Goal: Task Accomplishment & Management: Manage account settings

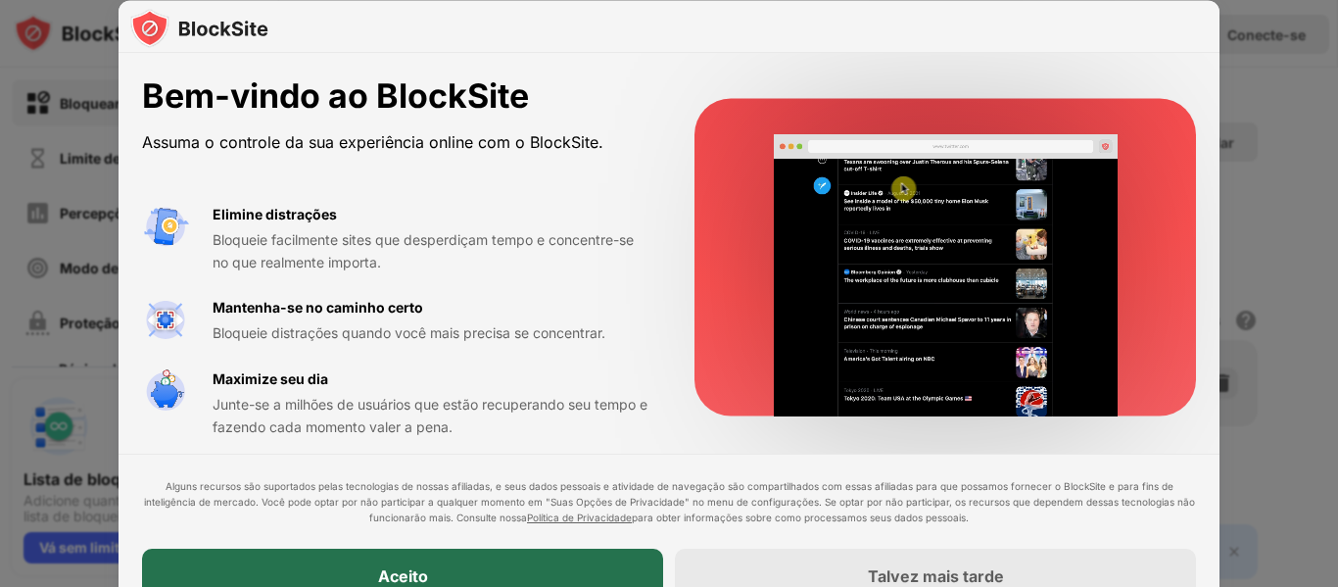
click at [541, 560] on div "Aceito" at bounding box center [402, 575] width 521 height 55
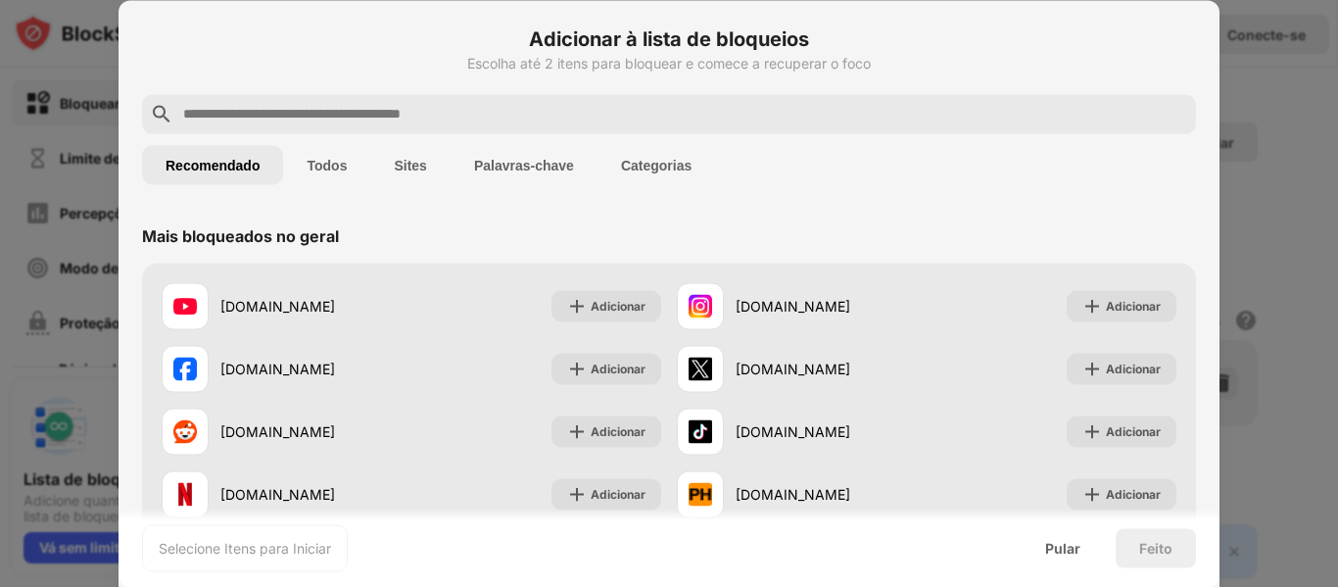
click at [437, 102] on input "text" at bounding box center [684, 114] width 1007 height 24
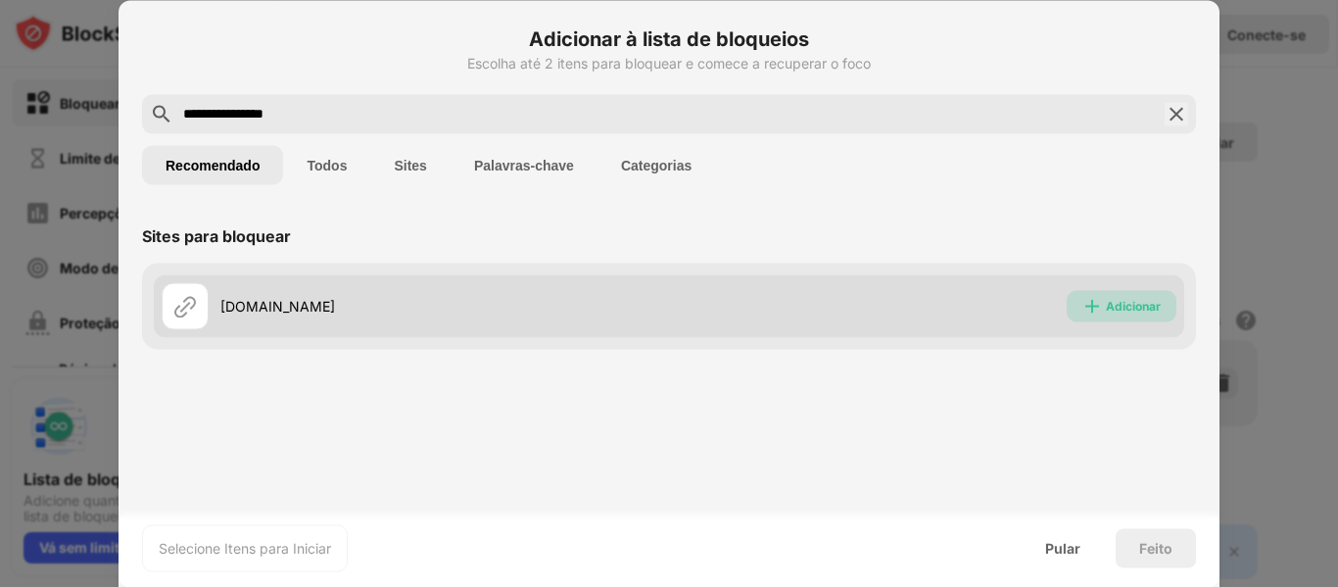
click at [1102, 292] on div "Adicionar" at bounding box center [1122, 305] width 110 height 31
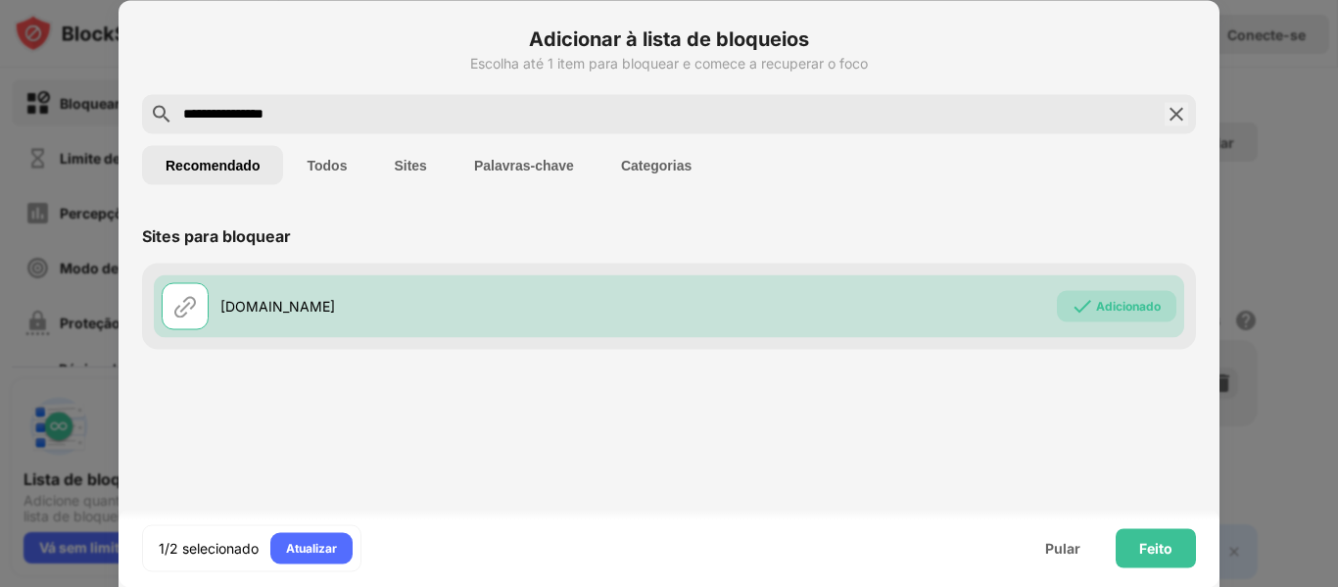
click at [319, 117] on input "**********" at bounding box center [668, 114] width 975 height 24
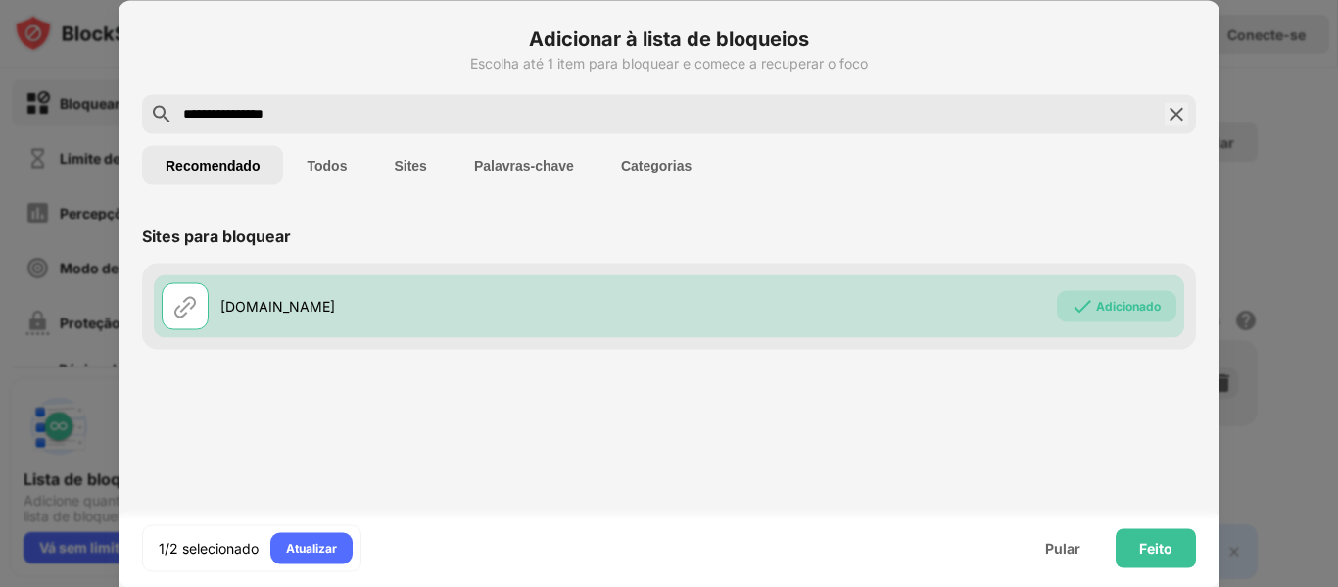
click at [319, 117] on input "**********" at bounding box center [668, 114] width 975 height 24
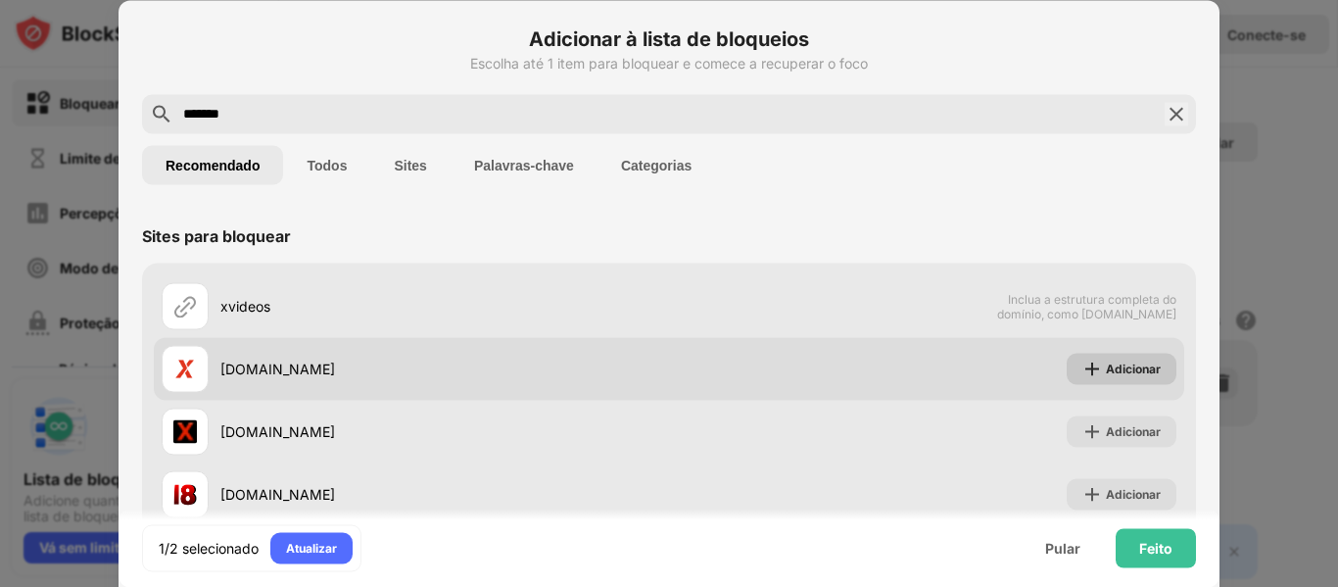
type input "*******"
click at [1111, 365] on font "Adicionar" at bounding box center [1133, 367] width 55 height 15
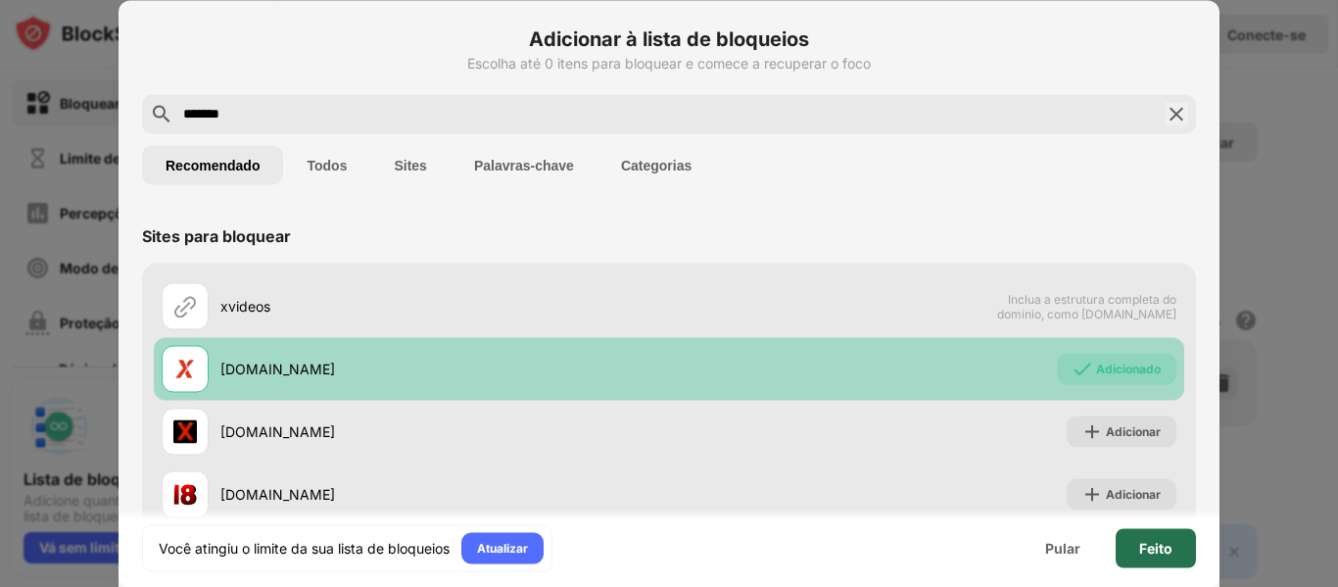
click at [1150, 544] on font "Feito" at bounding box center [1155, 547] width 33 height 17
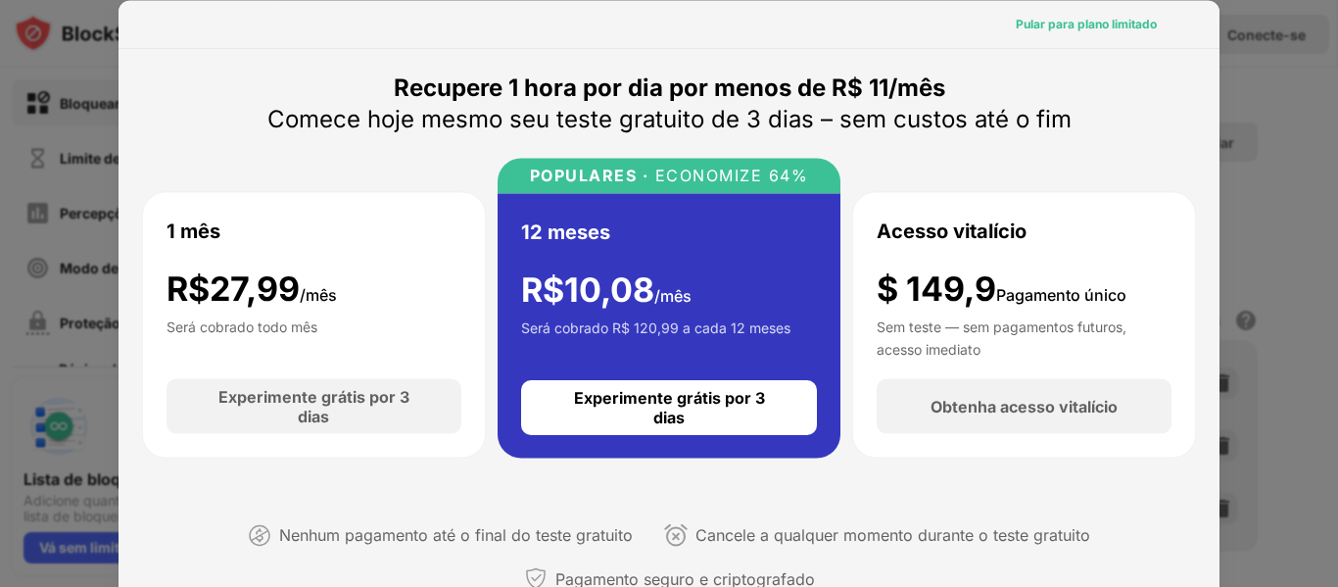
click at [1068, 24] on font "Pular para plano limitado" at bounding box center [1086, 23] width 141 height 15
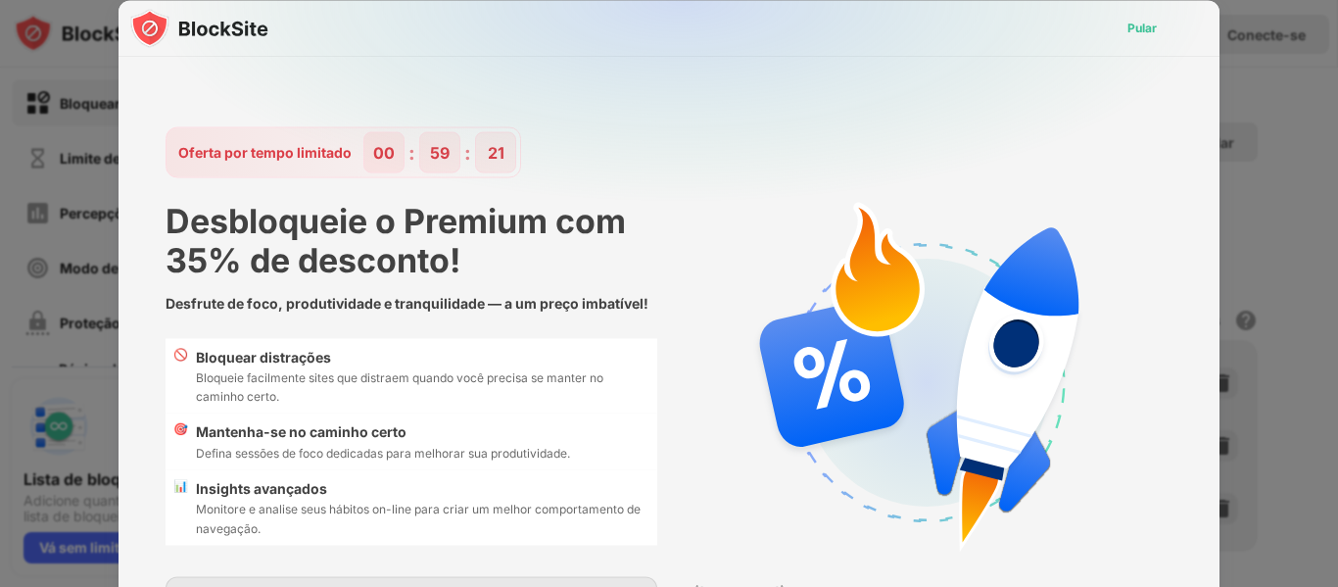
click at [1127, 28] on font "Pular" at bounding box center [1141, 27] width 29 height 15
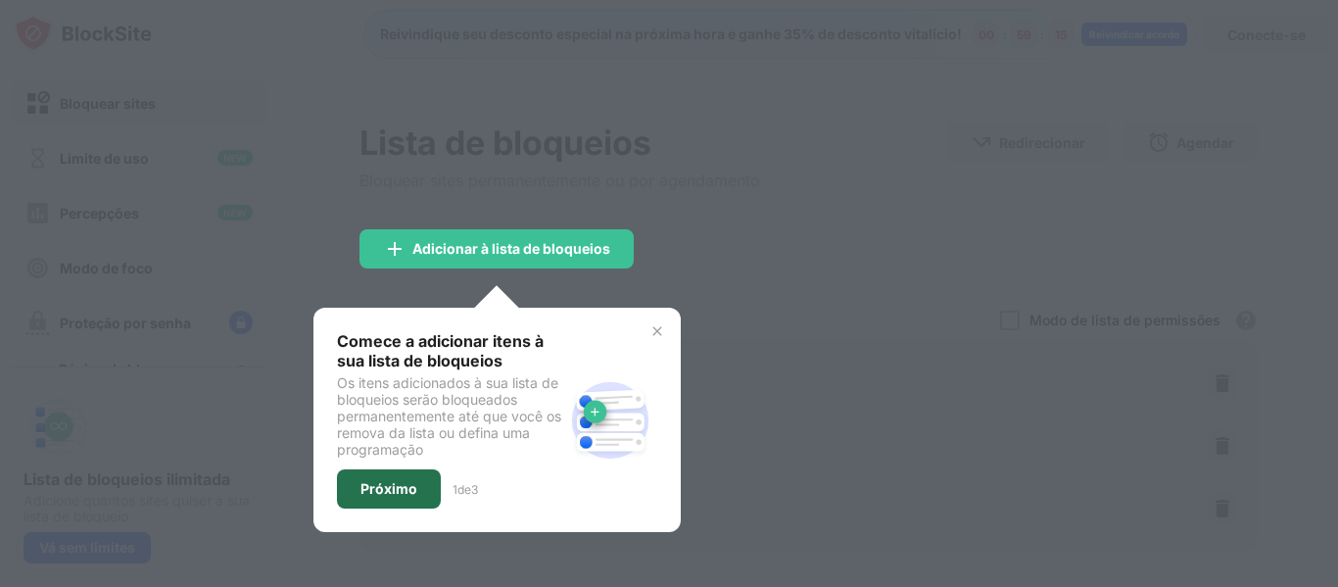
click at [413, 487] on font "Próximo" at bounding box center [388, 488] width 57 height 17
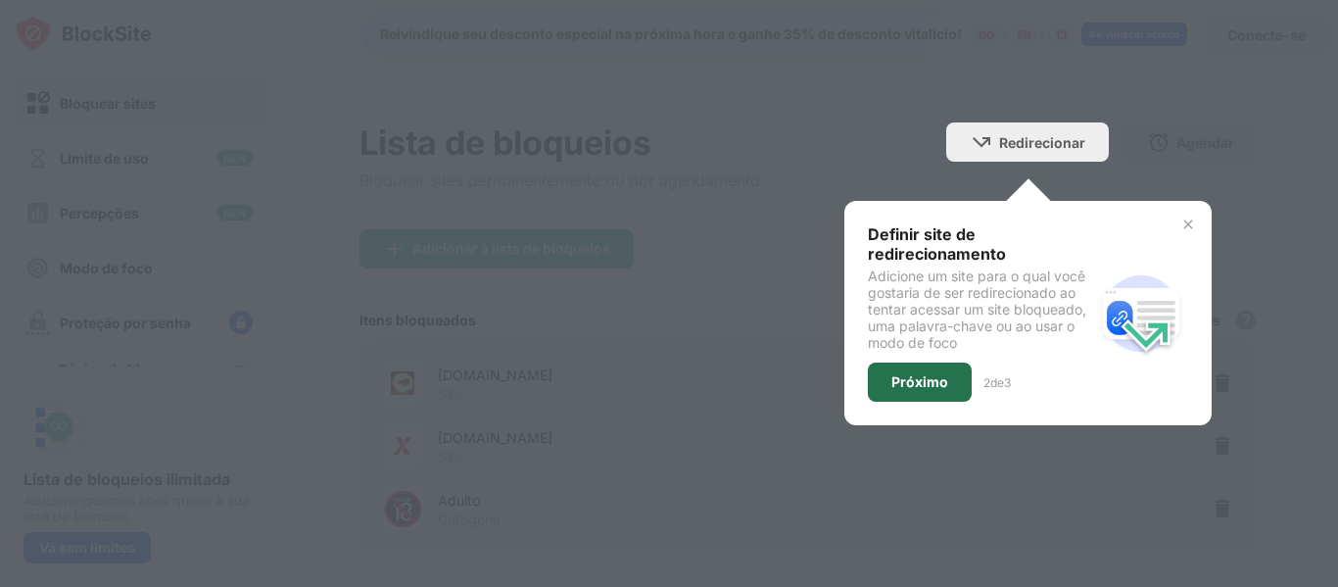
click at [915, 381] on font "Próximo" at bounding box center [919, 381] width 57 height 17
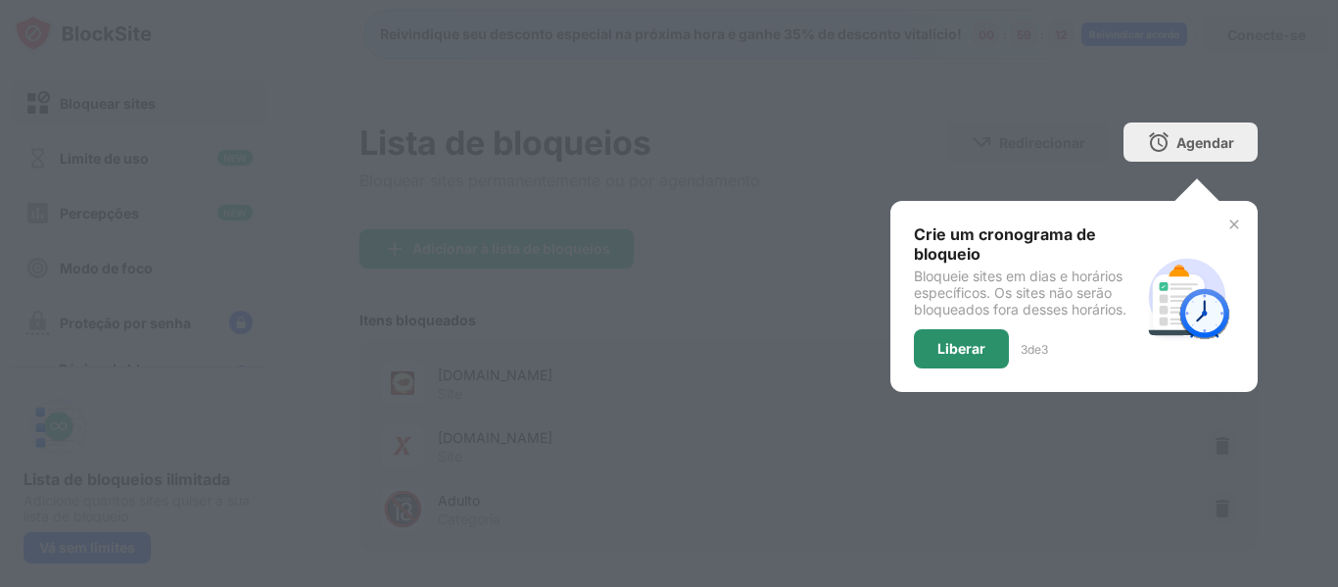
drag, startPoint x: 915, startPoint y: 381, endPoint x: 941, endPoint y: 350, distance: 41.0
click at [941, 350] on div "Crie um cronograma de bloqueio Bloqueie sites em dias e horários específicos. O…" at bounding box center [1073, 296] width 367 height 191
click at [941, 350] on font "Liberar" at bounding box center [961, 348] width 48 height 17
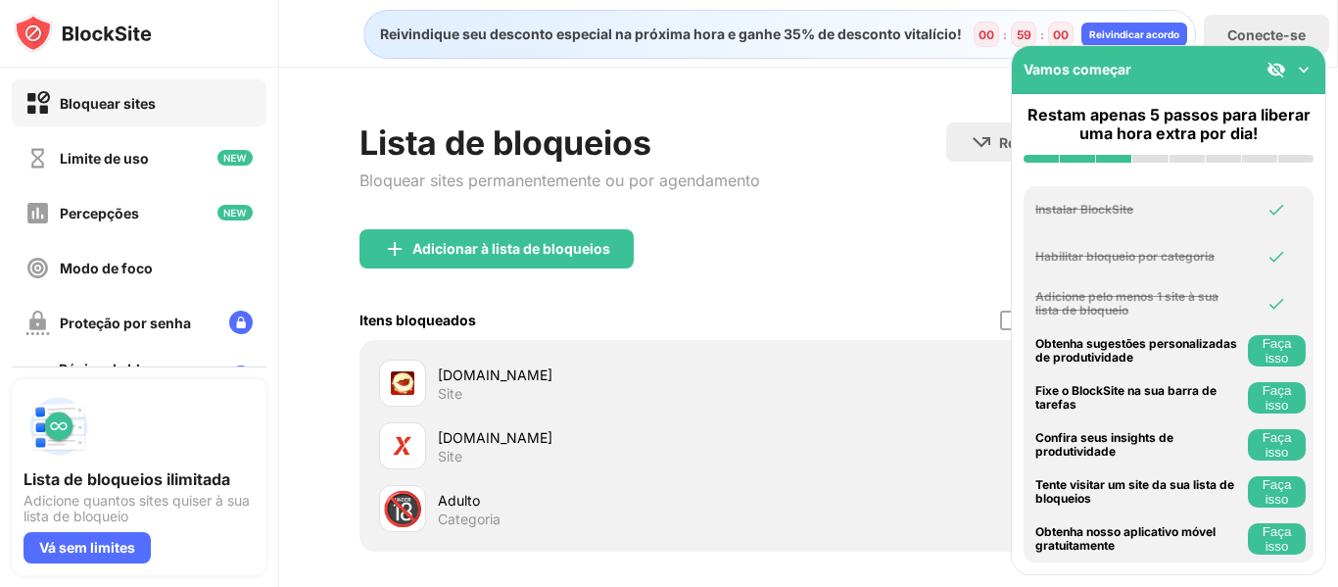
click at [818, 153] on div "Lista de bloqueios Bloquear sites permanentemente ou por agendamento Redirecion…" at bounding box center [808, 175] width 898 height 107
click at [783, 212] on div "Lista de bloqueios Bloquear sites permanentemente ou por agendamento Redirecion…" at bounding box center [808, 413] width 898 height 582
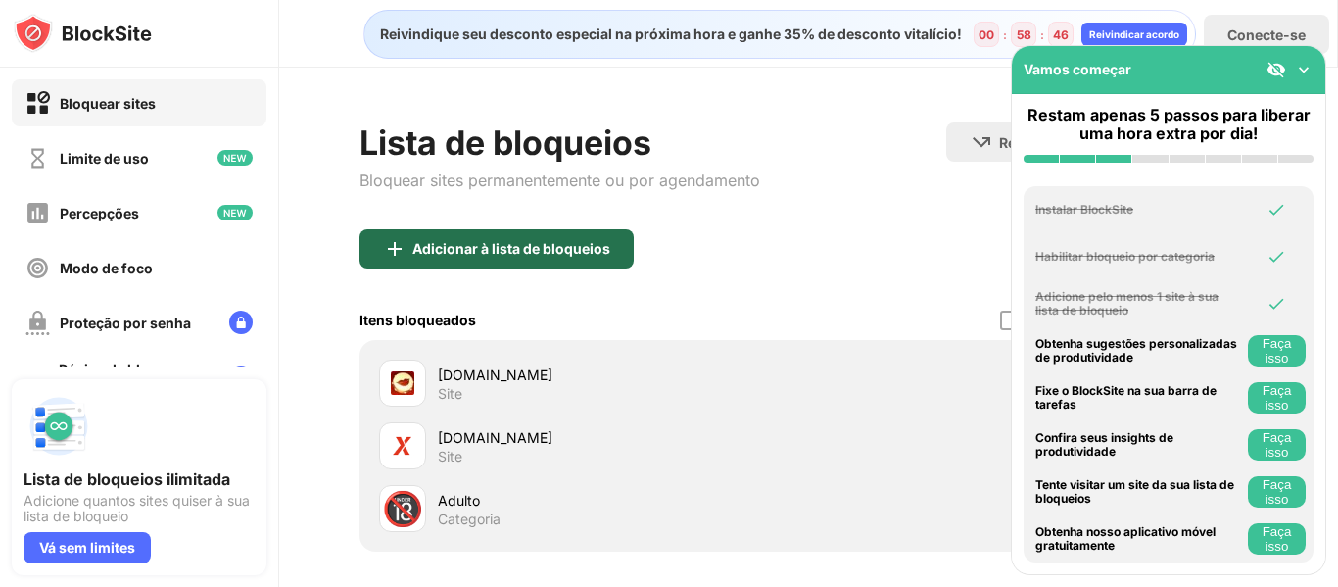
click at [474, 242] on font "Adicionar à lista de bloqueios" at bounding box center [511, 248] width 198 height 17
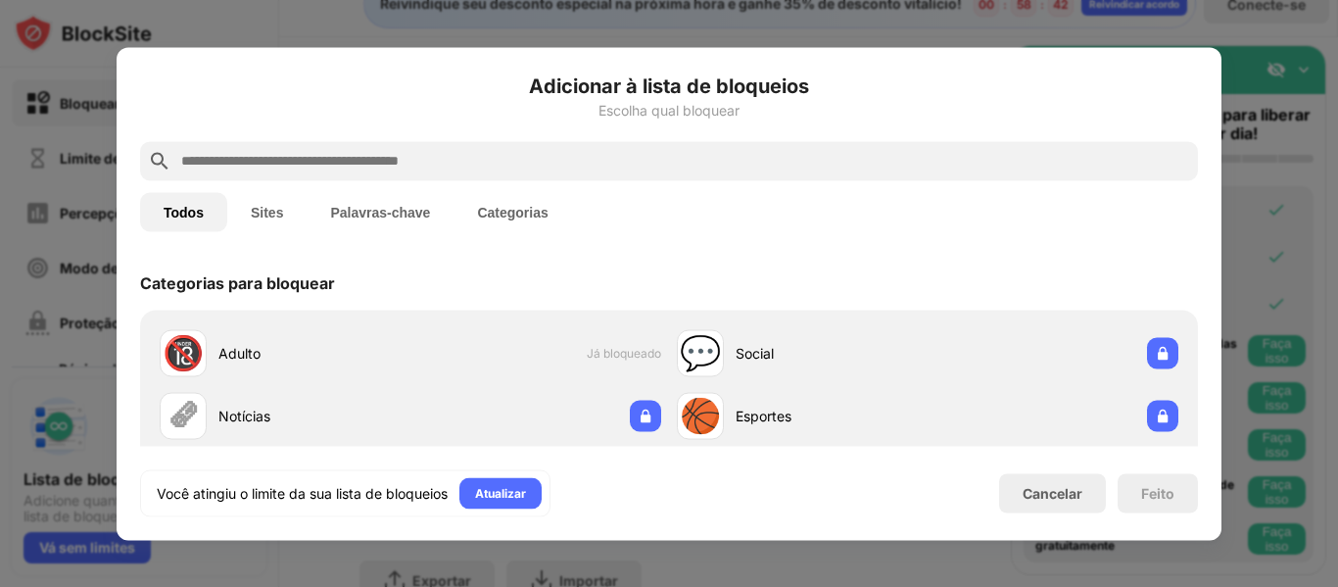
scroll to position [39, 0]
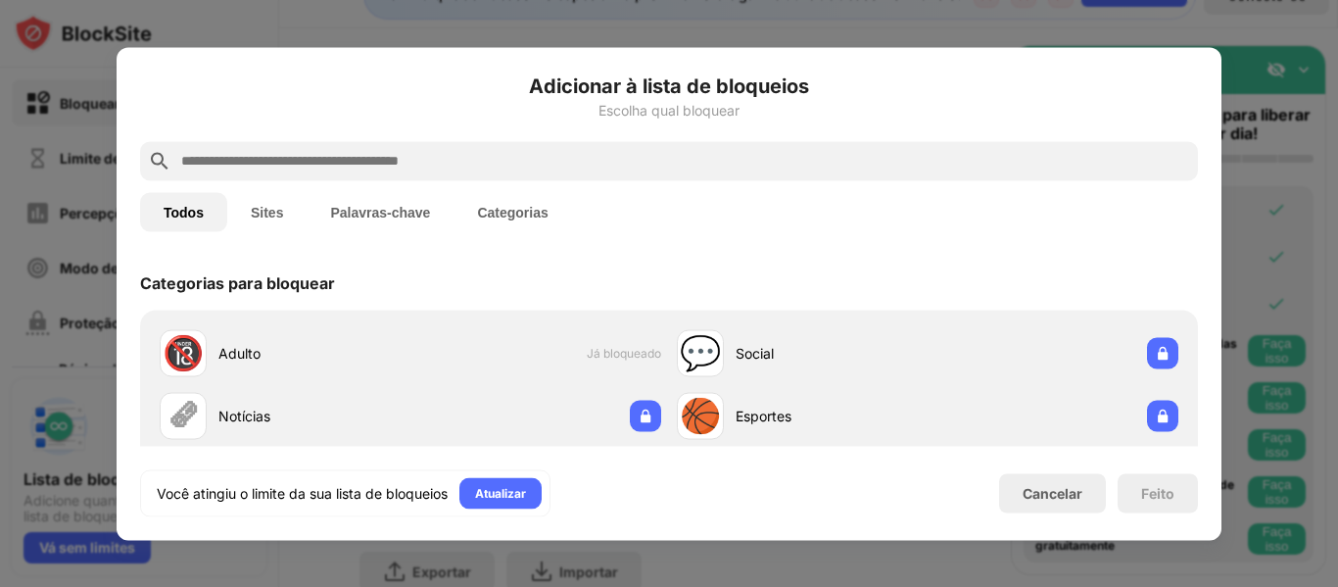
click at [1161, 491] on font "Feito" at bounding box center [1157, 492] width 33 height 17
click at [1058, 499] on font "Cancelar" at bounding box center [1052, 493] width 60 height 17
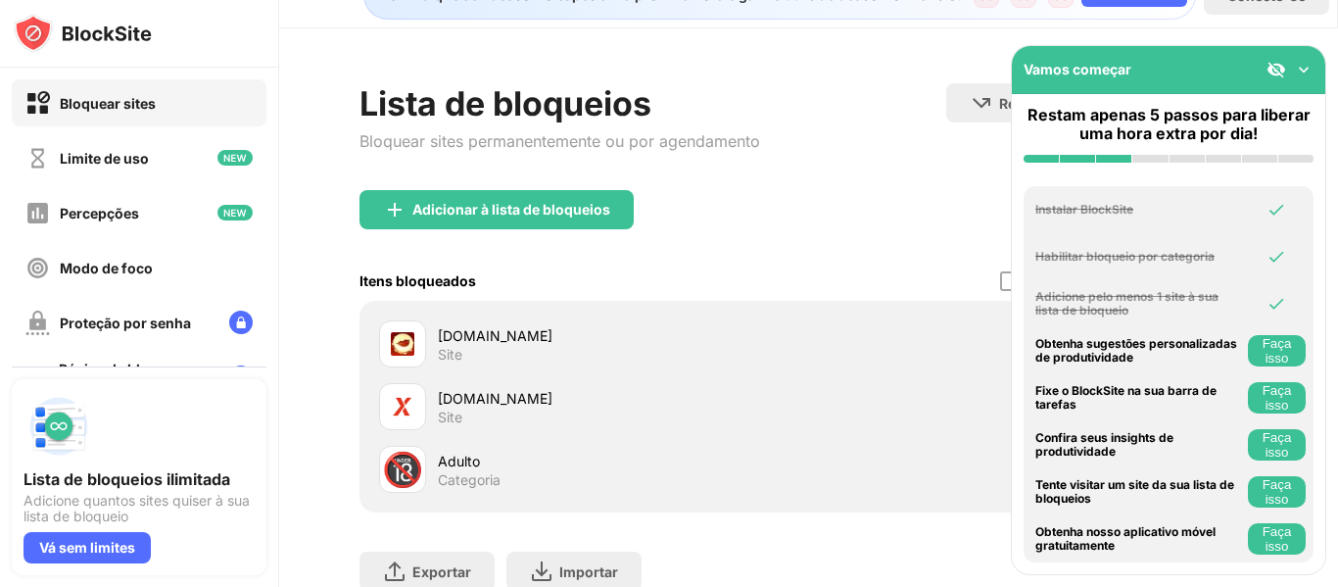
scroll to position [1, 0]
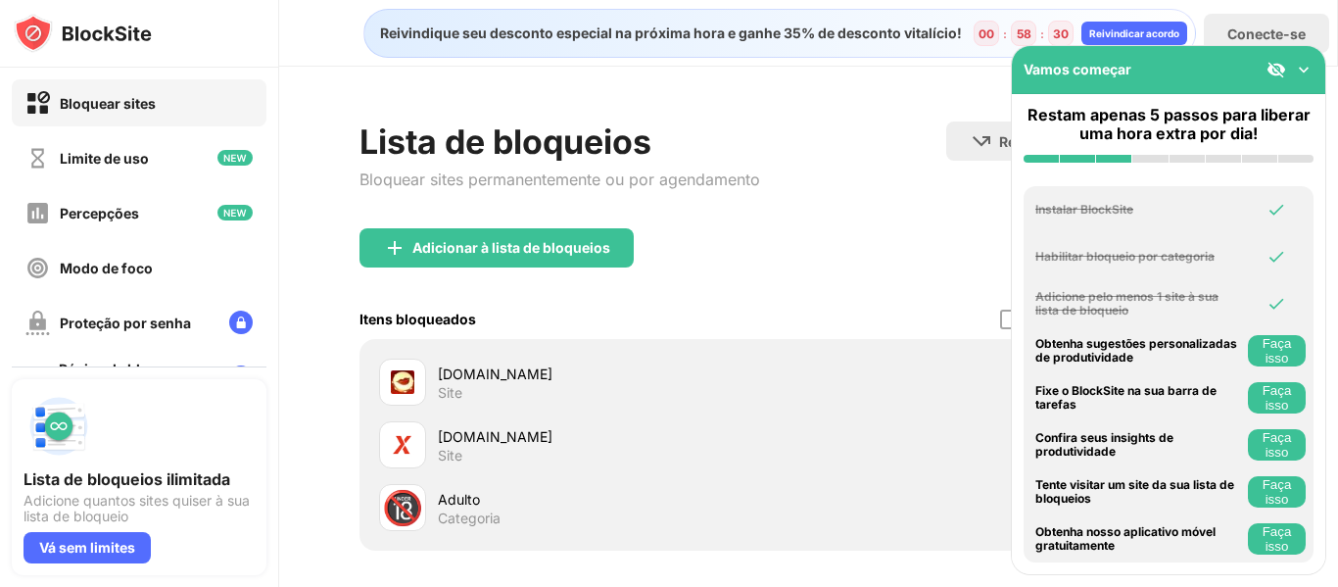
click at [812, 85] on div "Lista de bloqueios Bloquear sites permanentemente ou por agendamento Redirecion…" at bounding box center [808, 412] width 1059 height 691
